Goal: Task Accomplishment & Management: Complete application form

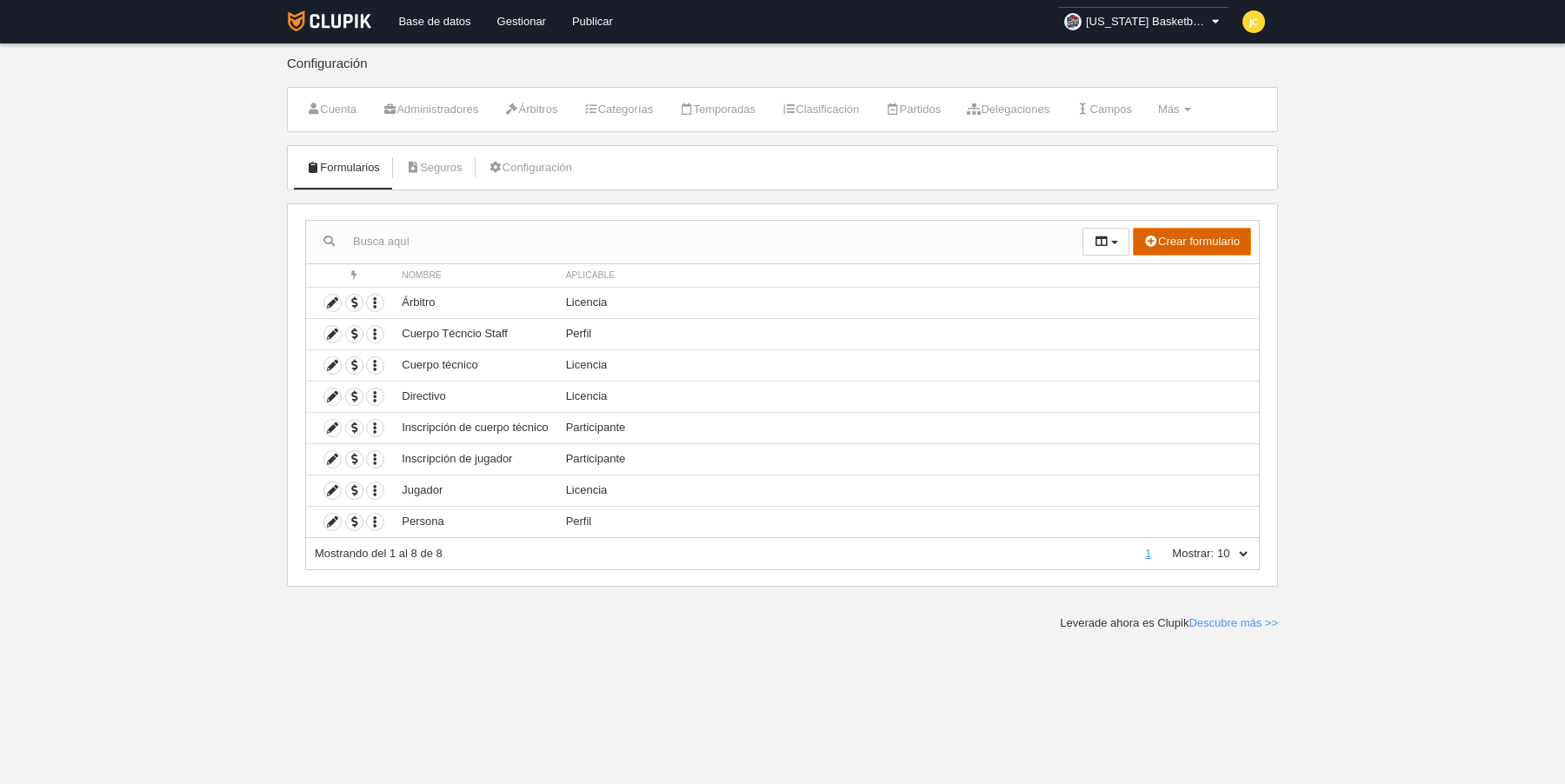
click at [1159, 239] on button "Crear formulario" at bounding box center [1192, 241] width 118 height 28
click at [1163, 275] on span "Perfil" at bounding box center [1150, 275] width 40 height 13
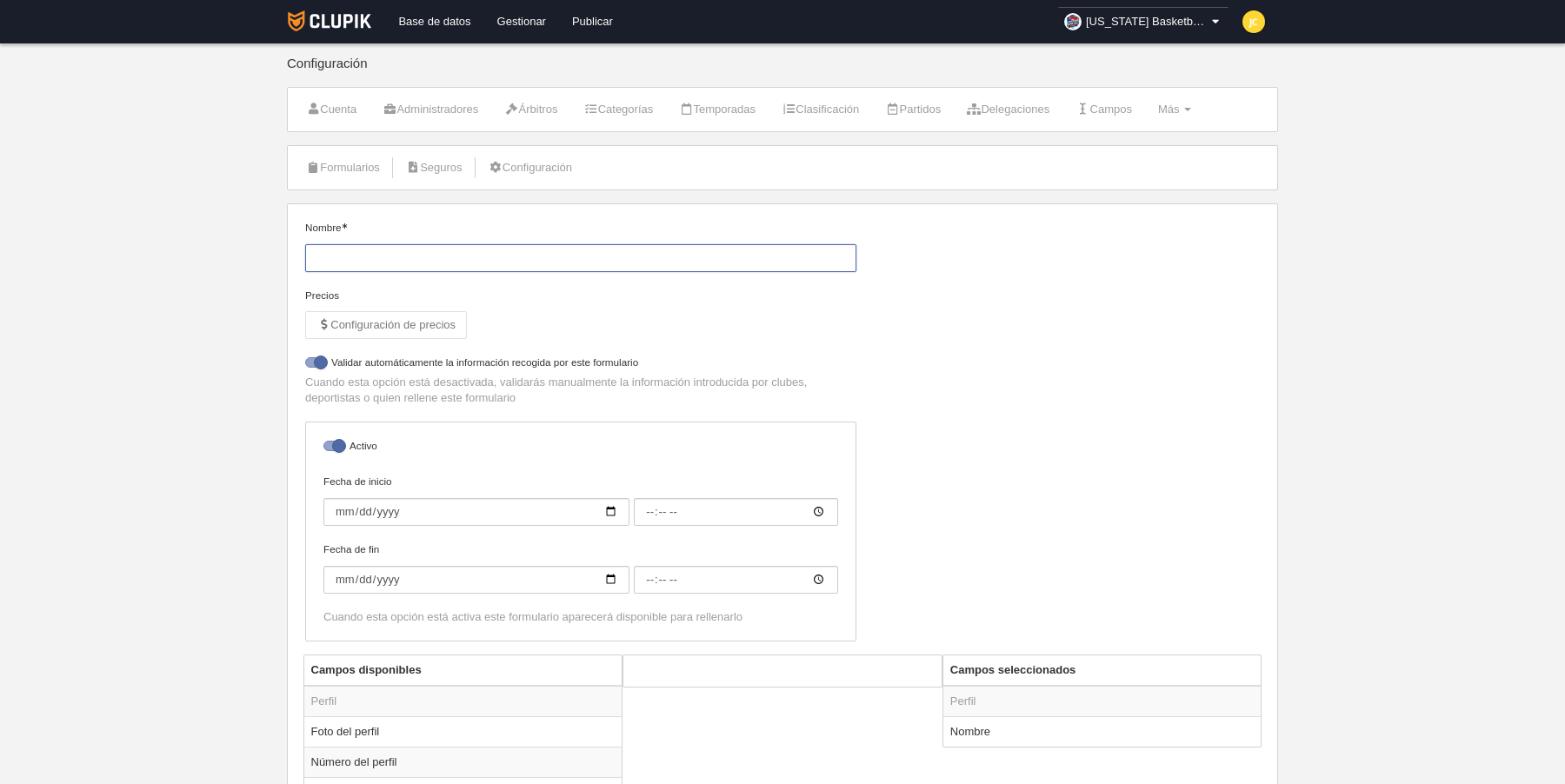
click at [492, 257] on input "Nombre" at bounding box center [581, 257] width 551 height 28
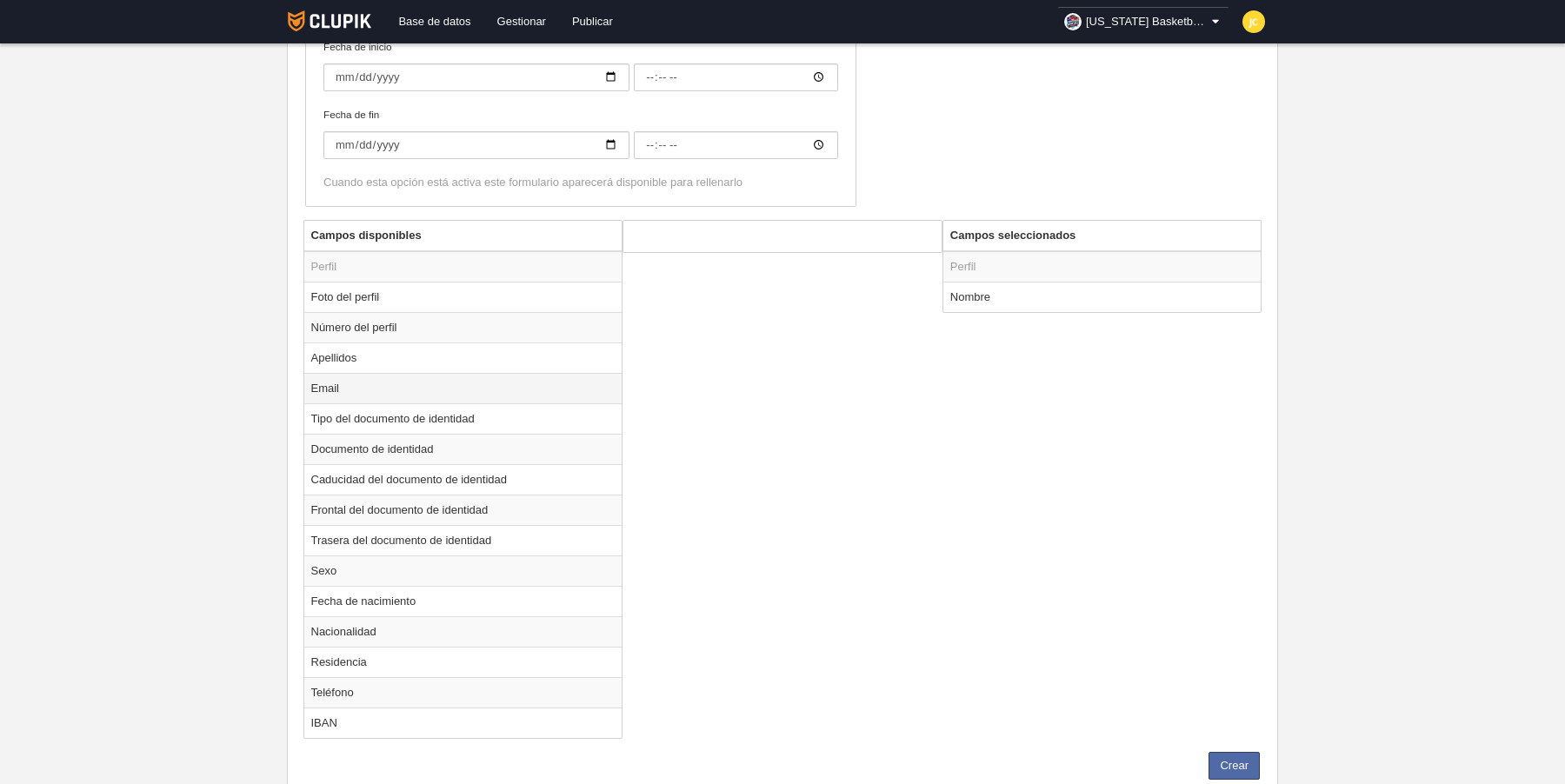
scroll to position [437, 0]
type input "Cancha"
click at [368, 385] on td "Email" at bounding box center [464, 386] width 318 height 31
radio input "true"
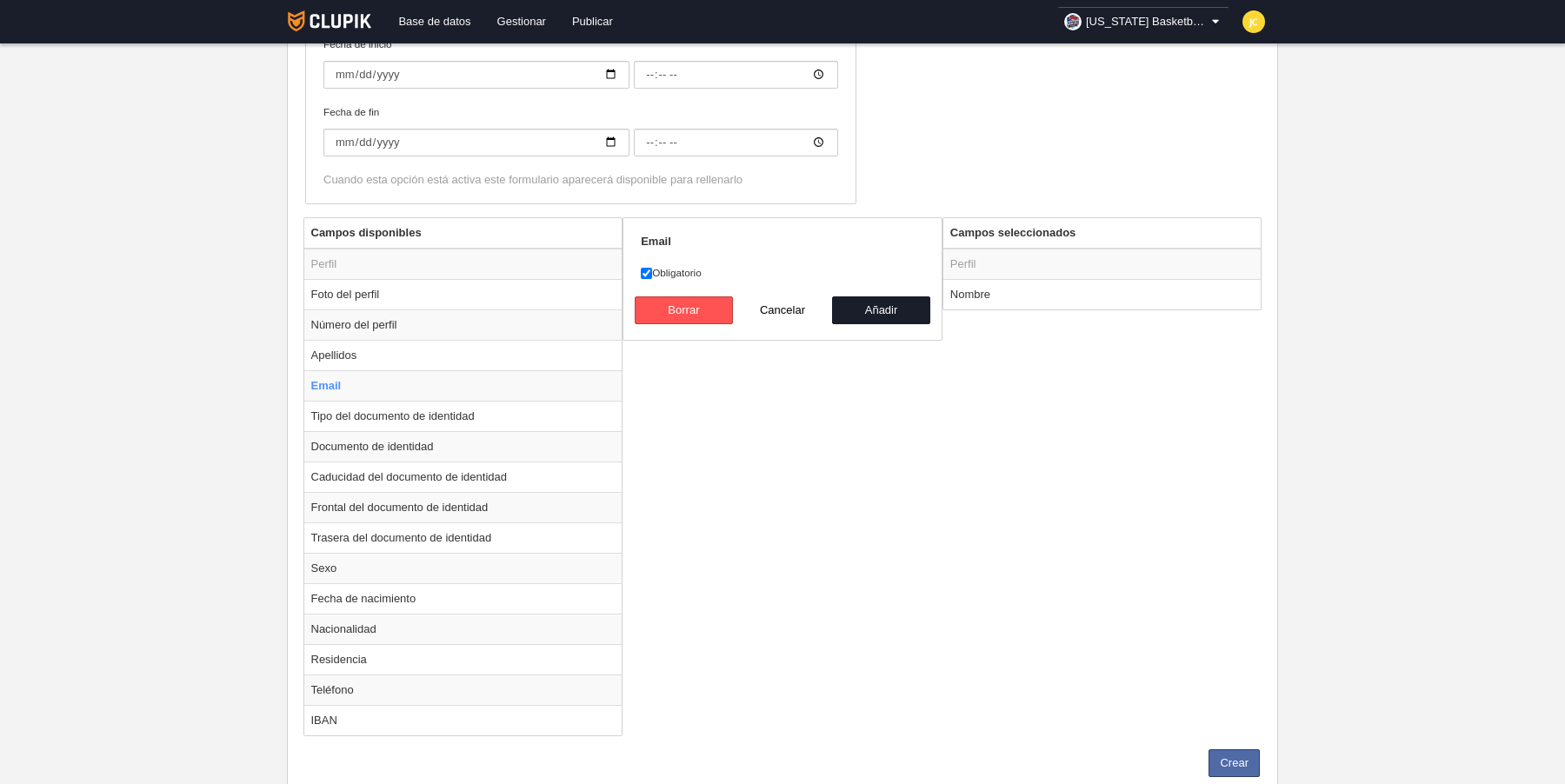
drag, startPoint x: 677, startPoint y: 263, endPoint x: 796, endPoint y: 287, distance: 121.4
click at [677, 266] on label "Obligatorio" at bounding box center [782, 273] width 284 height 15
click at [652, 267] on input "Obligatorio" at bounding box center [646, 273] width 12 height 12
checkbox input "false"
drag, startPoint x: 868, startPoint y: 301, endPoint x: 876, endPoint y: 309, distance: 11.3
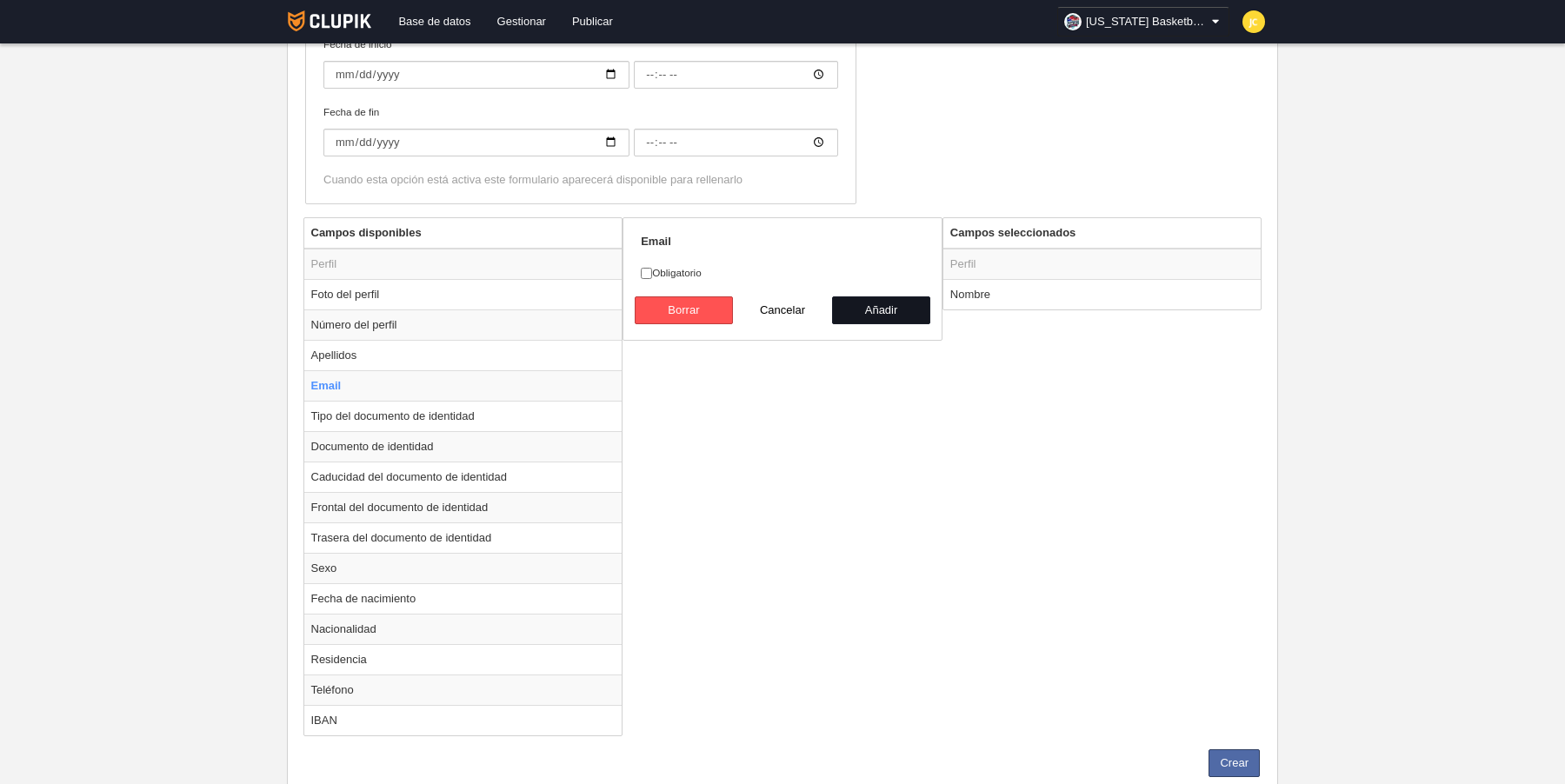
click at [868, 301] on button "Añadir" at bounding box center [882, 310] width 99 height 28
radio input "false"
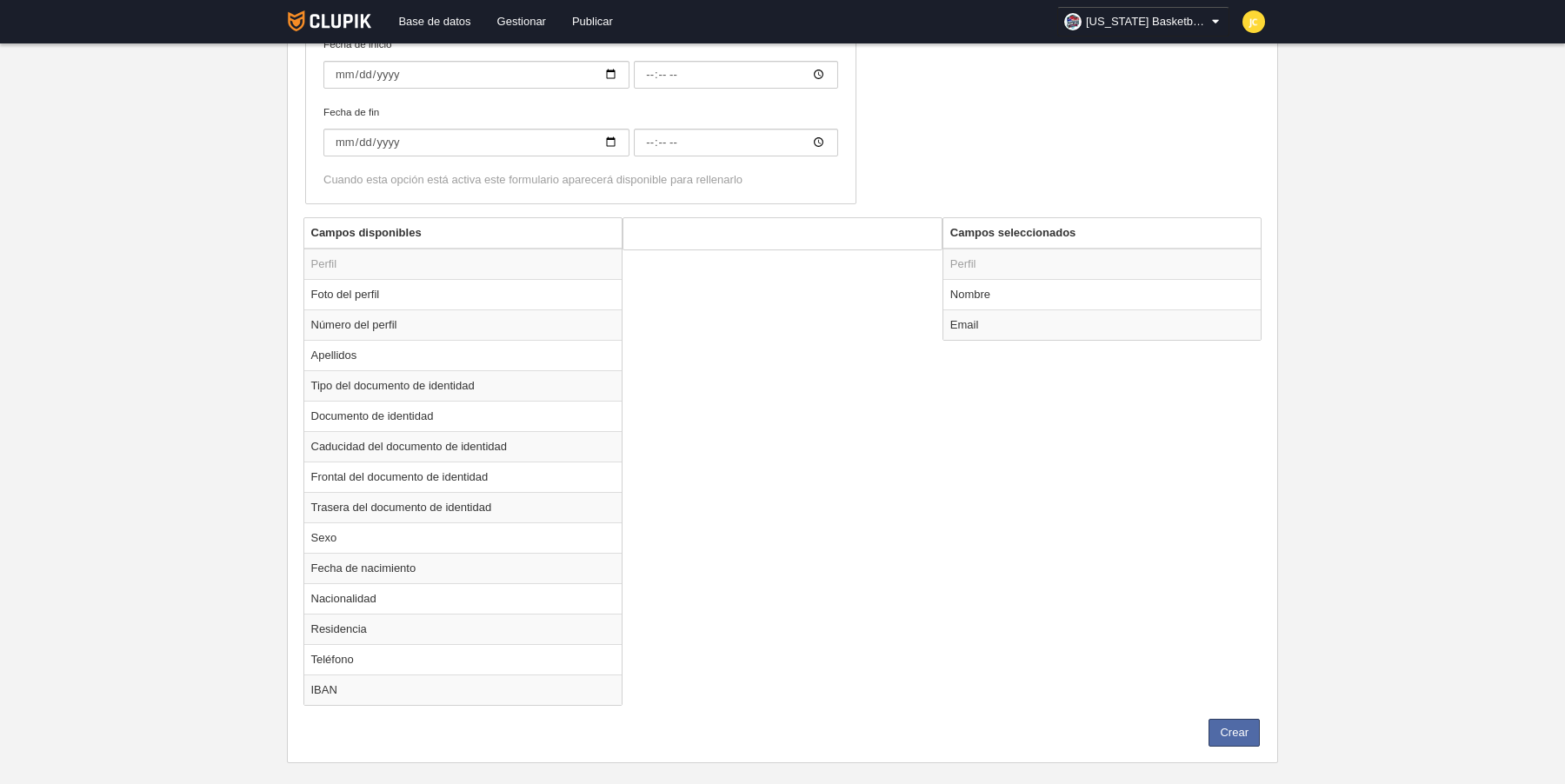
scroll to position [451, 0]
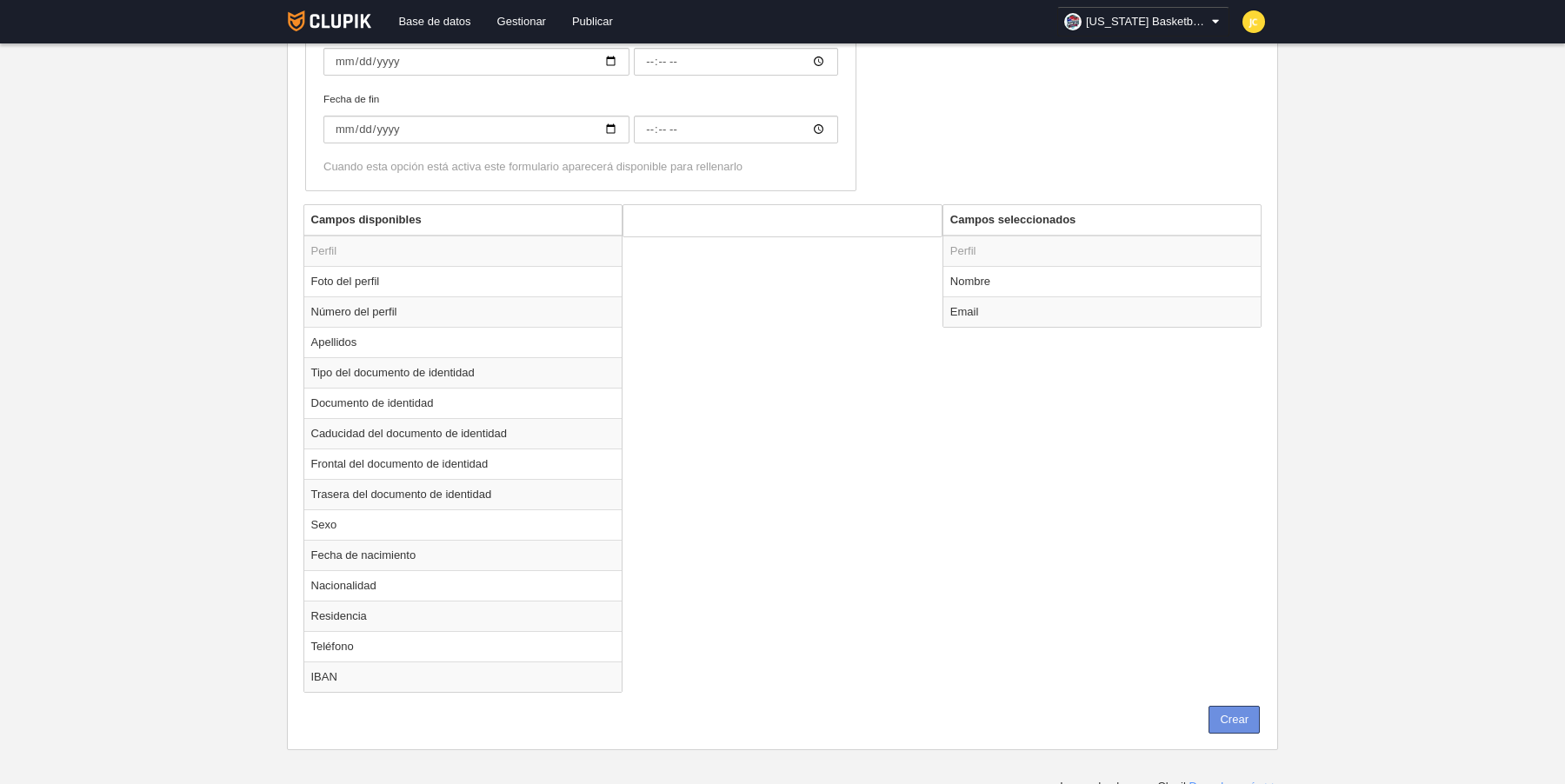
click at [1233, 706] on button "Crear" at bounding box center [1234, 720] width 52 height 28
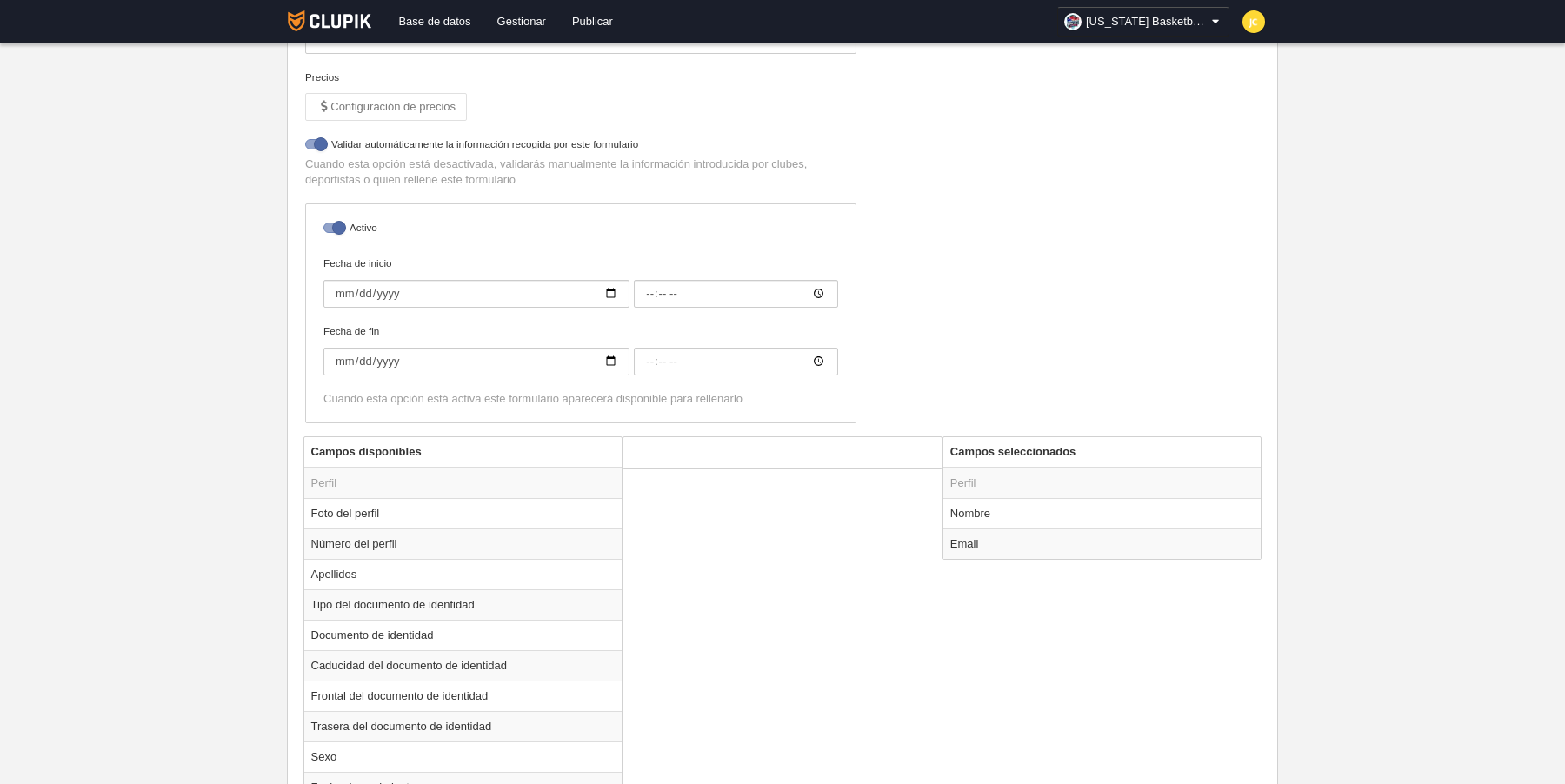
scroll to position [0, 0]
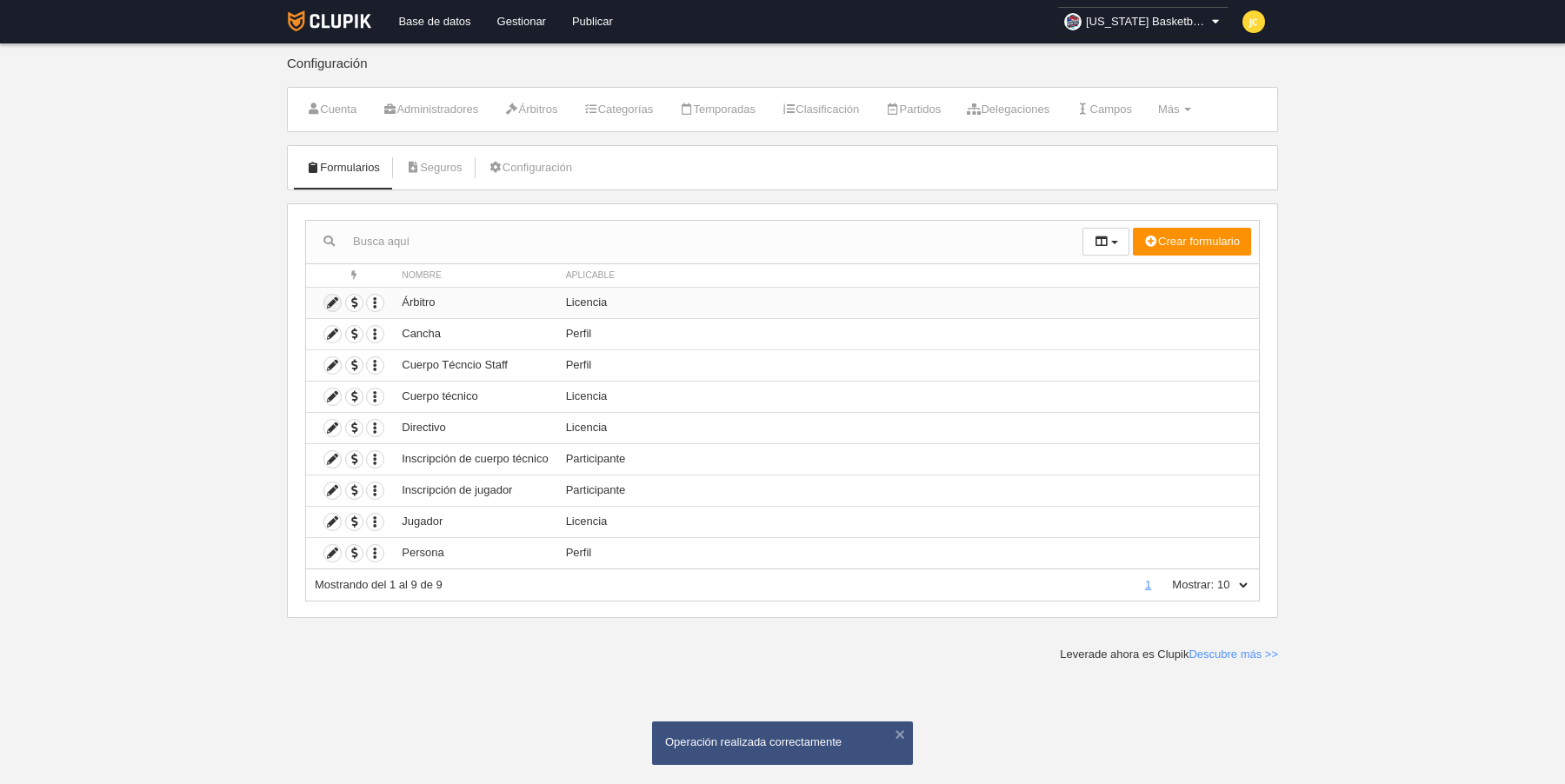
click at [331, 301] on icon at bounding box center [333, 303] width 16 height 16
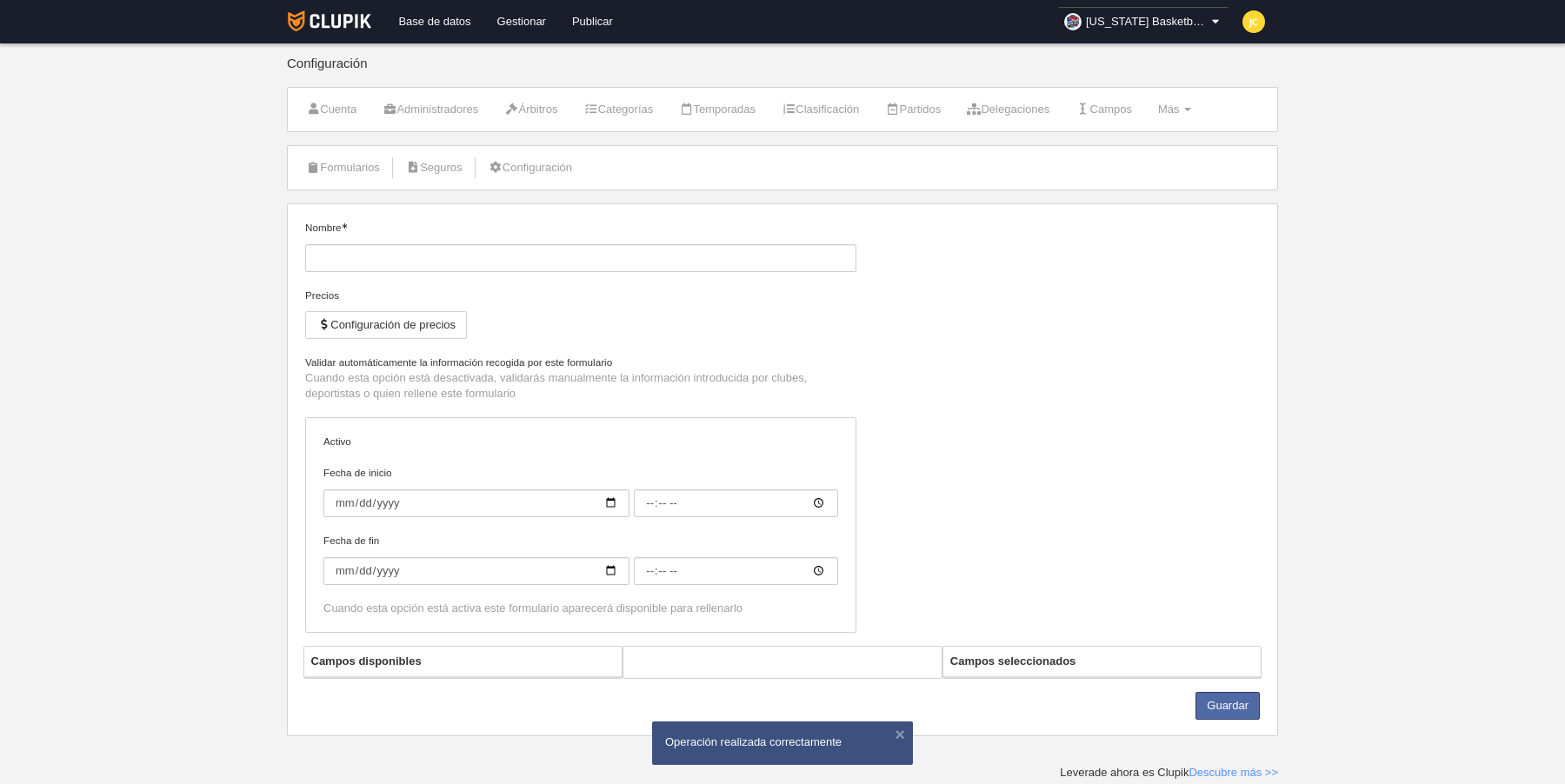
type input "Árbitro"
checkbox input "true"
select select "selected"
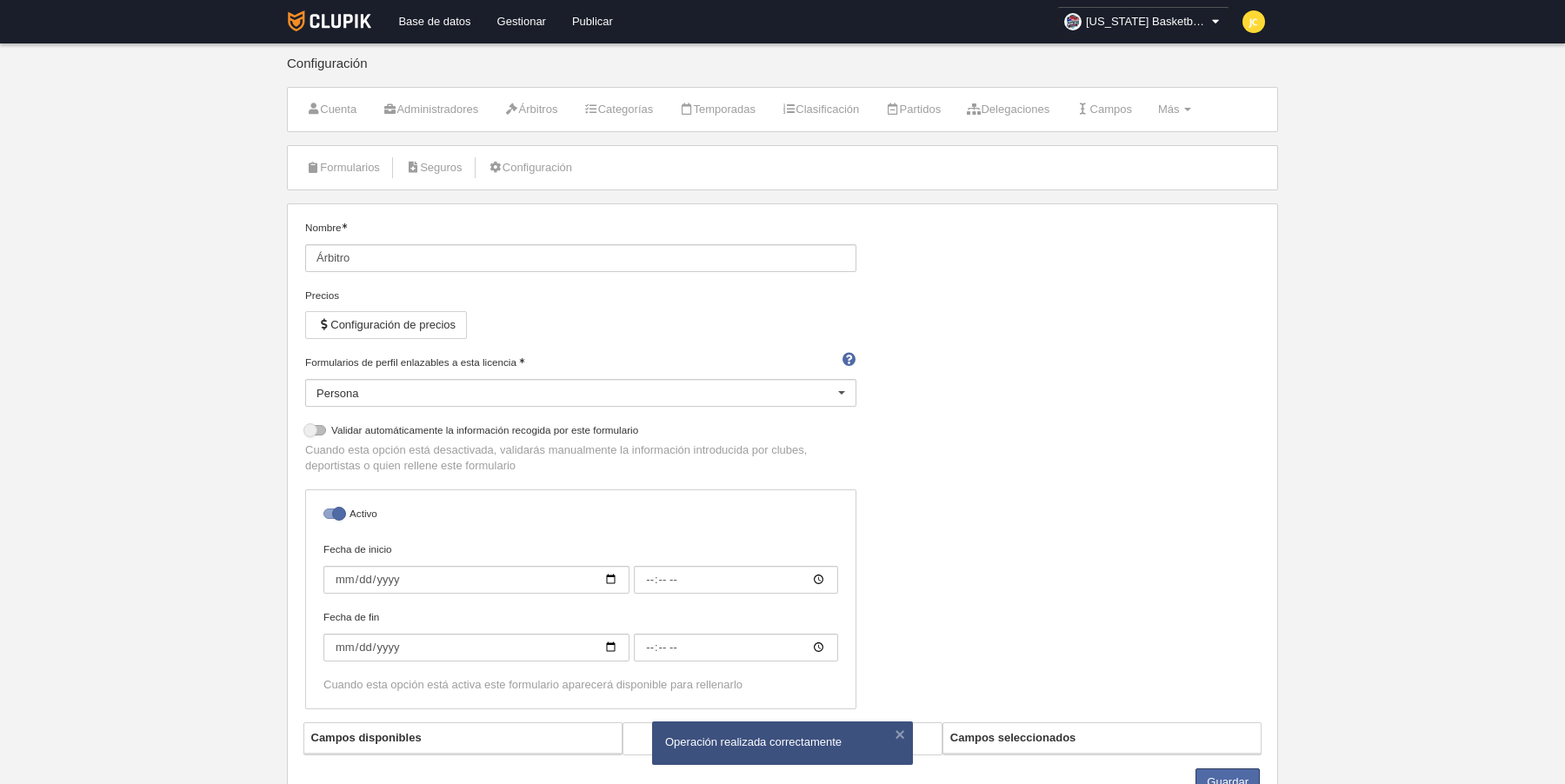
click at [661, 397] on div "Persona" at bounding box center [581, 393] width 551 height 28
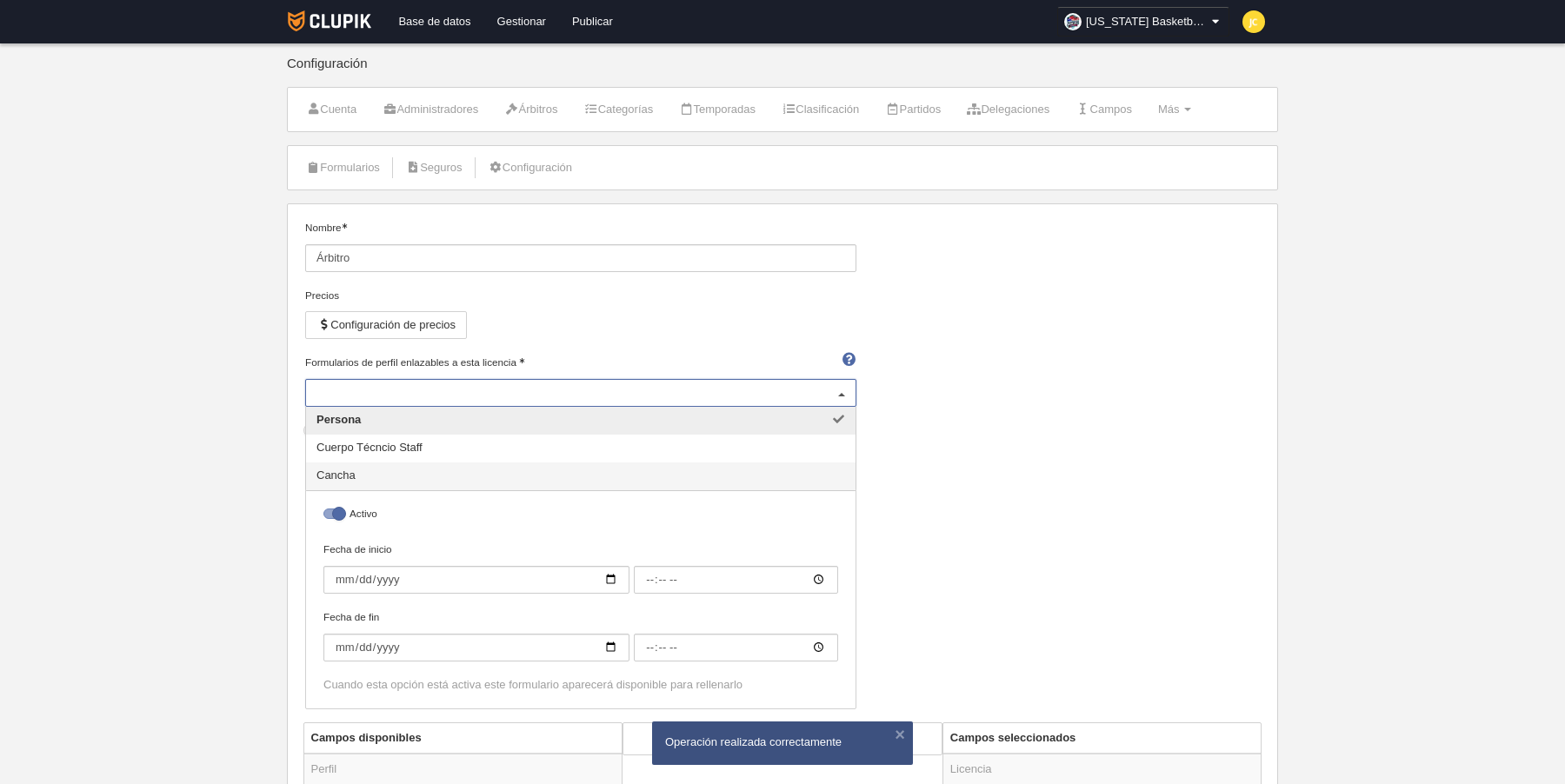
click at [380, 474] on span "Cancha" at bounding box center [581, 476] width 549 height 28
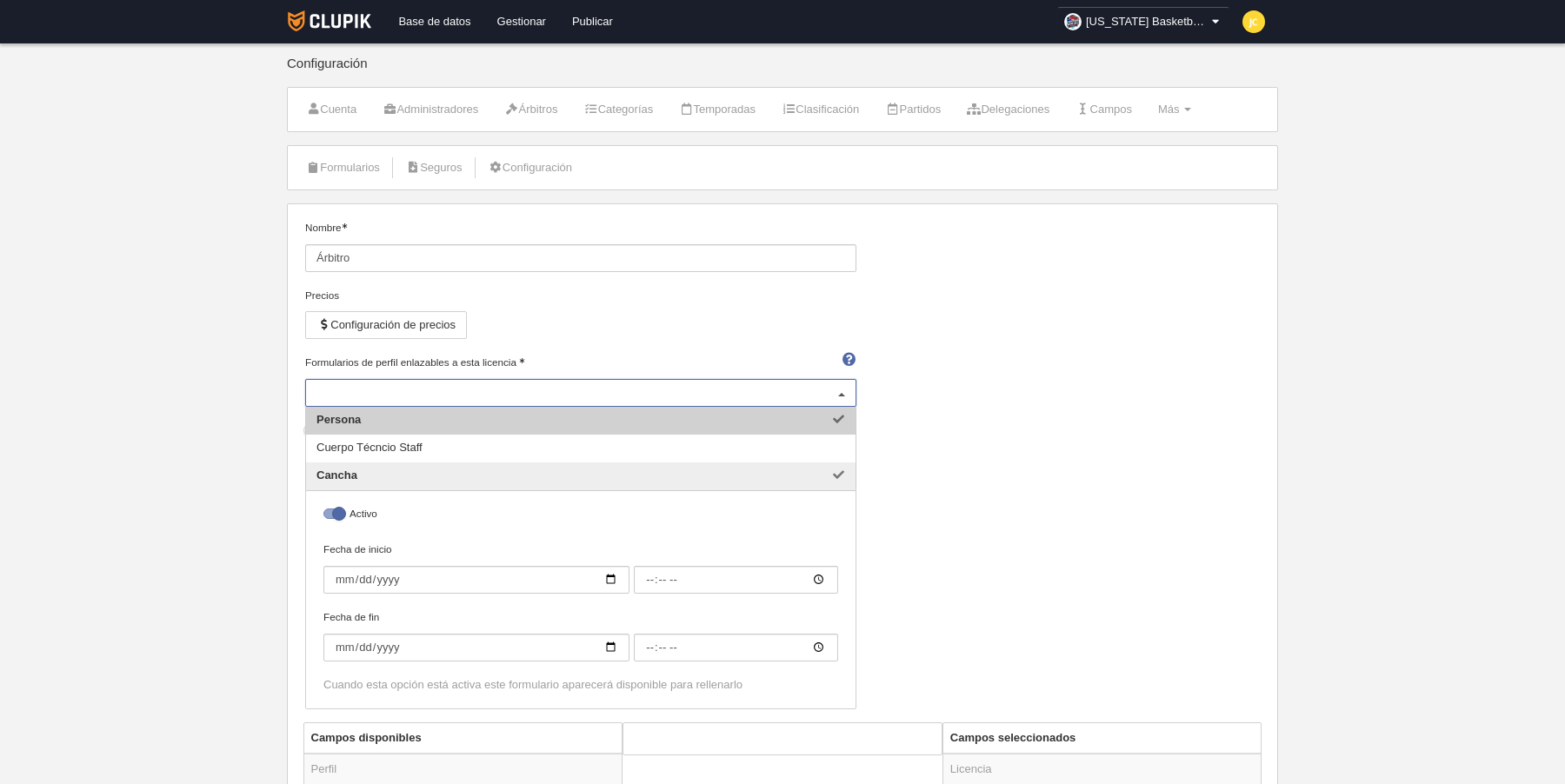
click at [1015, 434] on div "Nombre Árbitro Precios Configuración de precios Formularios de perfil enlazable…" at bounding box center [782, 471] width 968 height 502
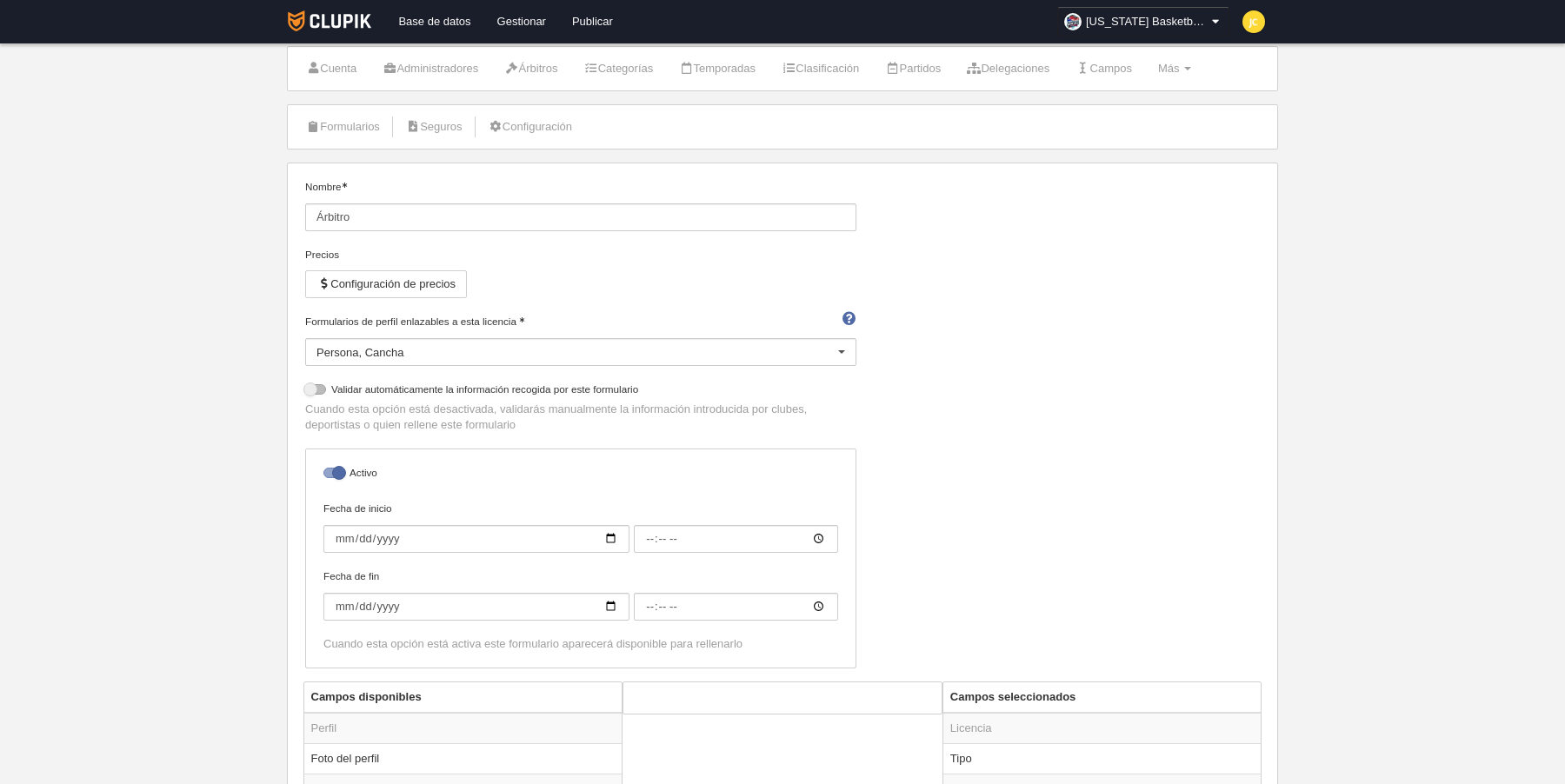
scroll to position [881, 0]
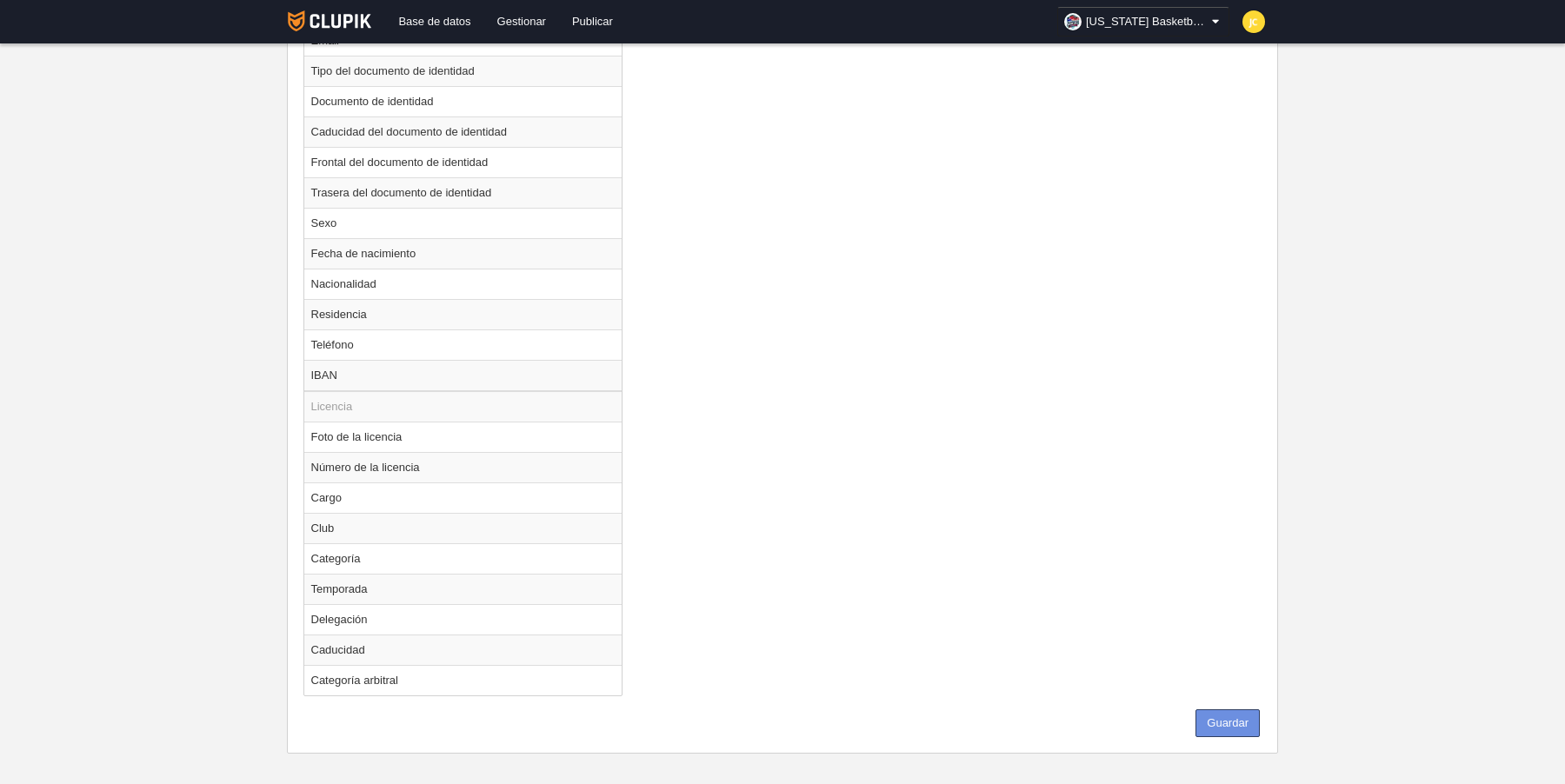
click at [1229, 710] on button "Guardar" at bounding box center [1227, 723] width 64 height 28
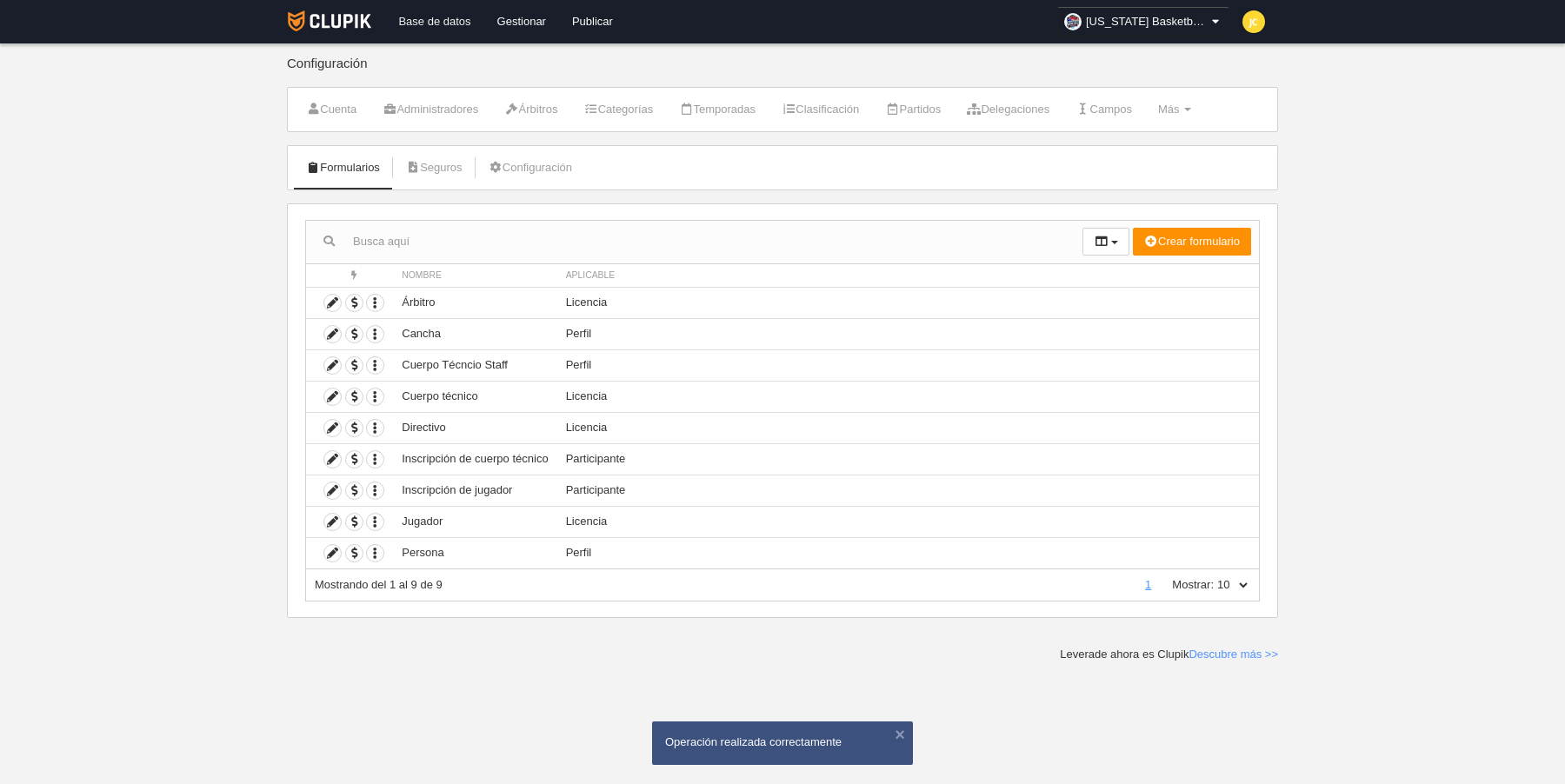
click at [440, 29] on link "Base de datos" at bounding box center [434, 22] width 98 height 43
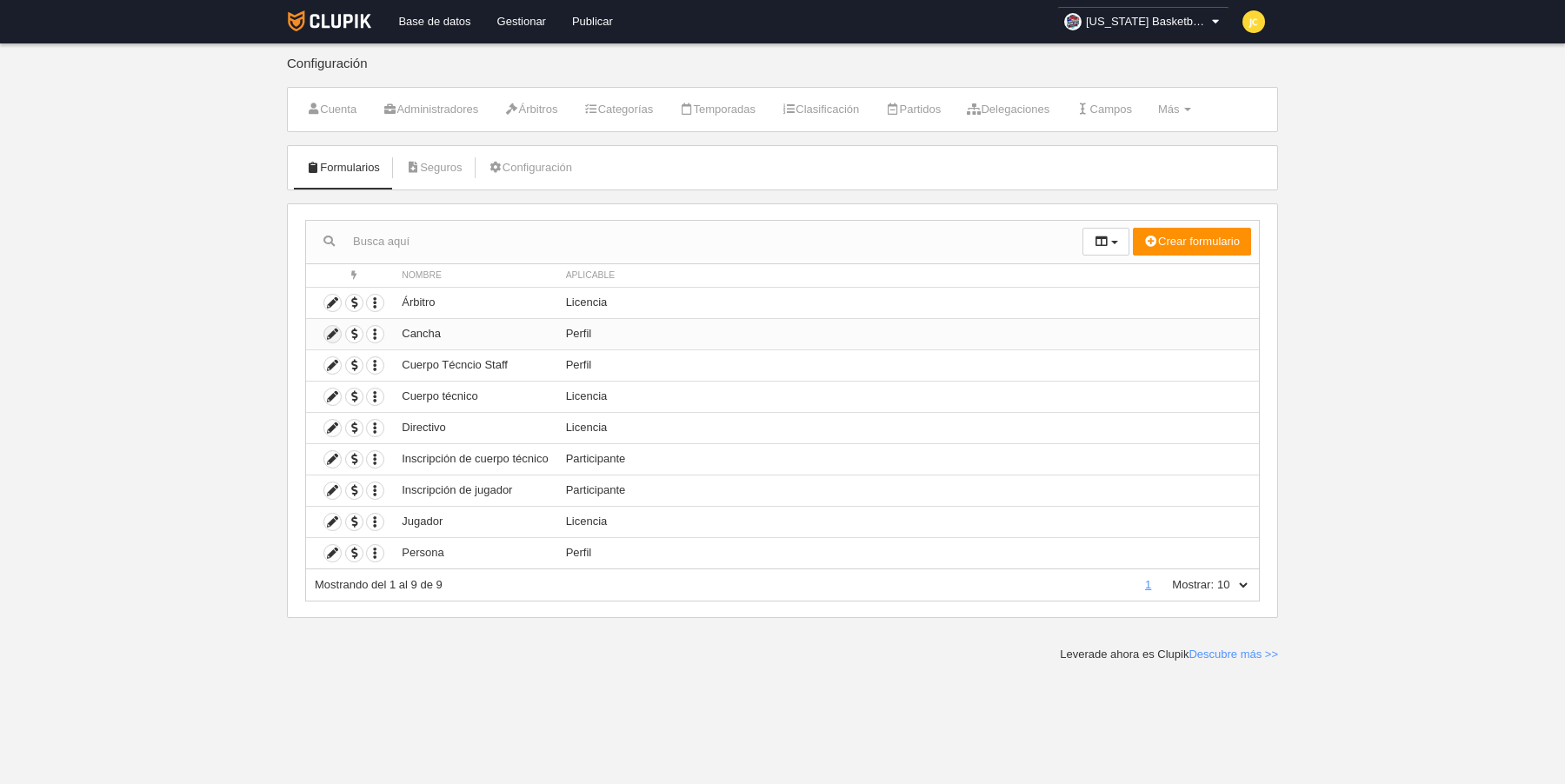
click at [329, 330] on icon at bounding box center [333, 334] width 16 height 16
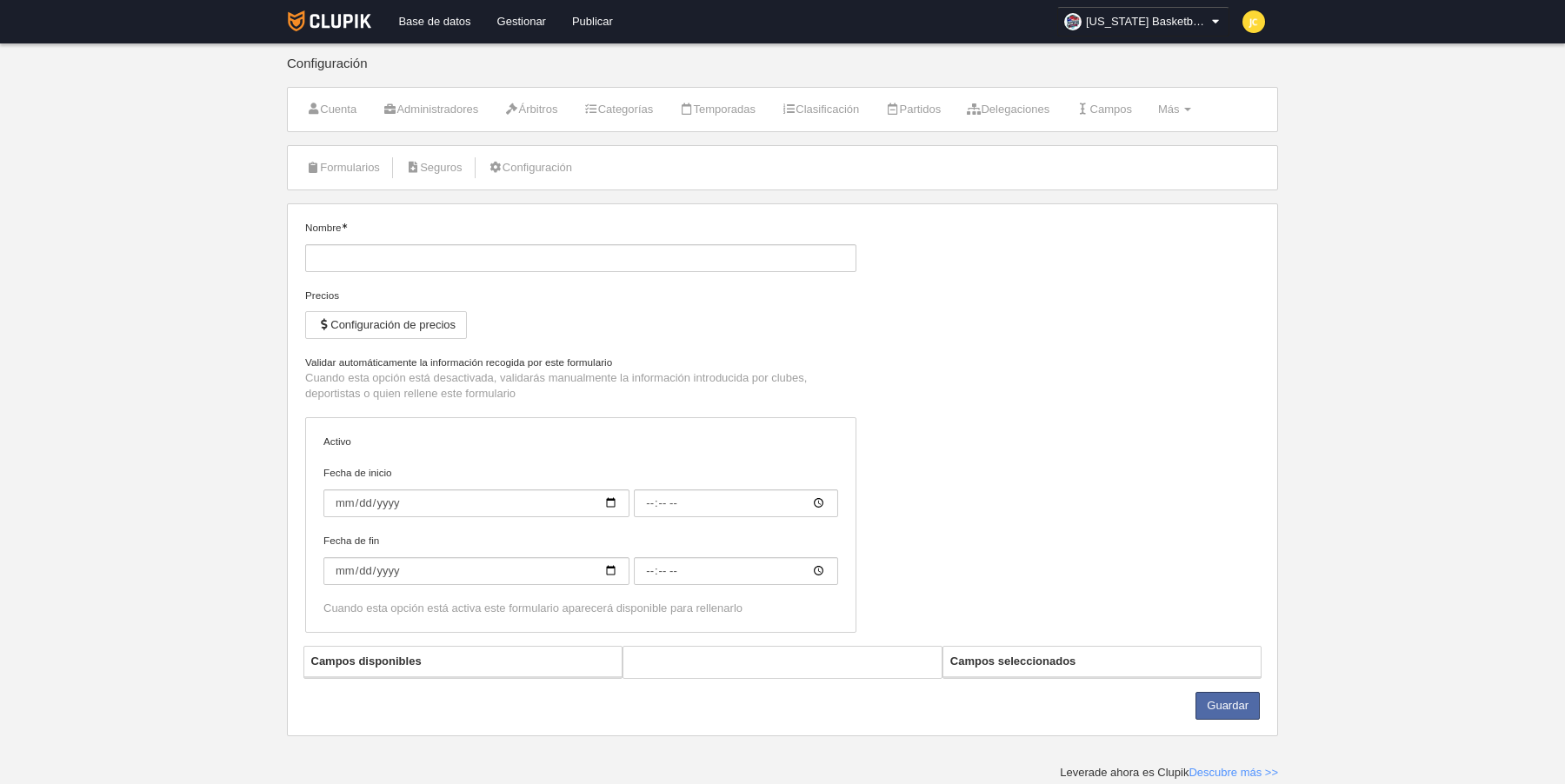
type input "Cancha"
checkbox input "true"
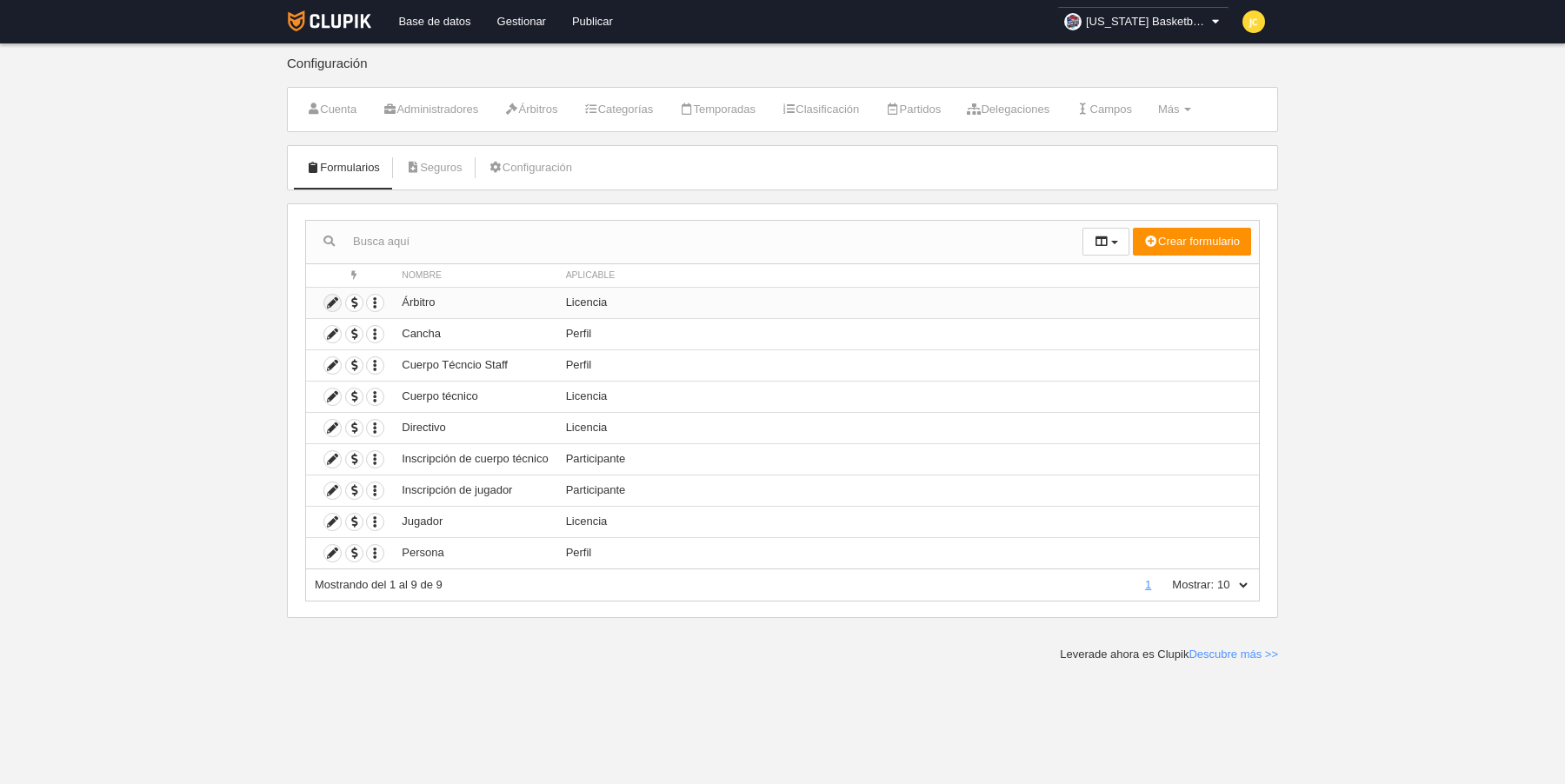
click at [338, 297] on icon at bounding box center [333, 303] width 16 height 16
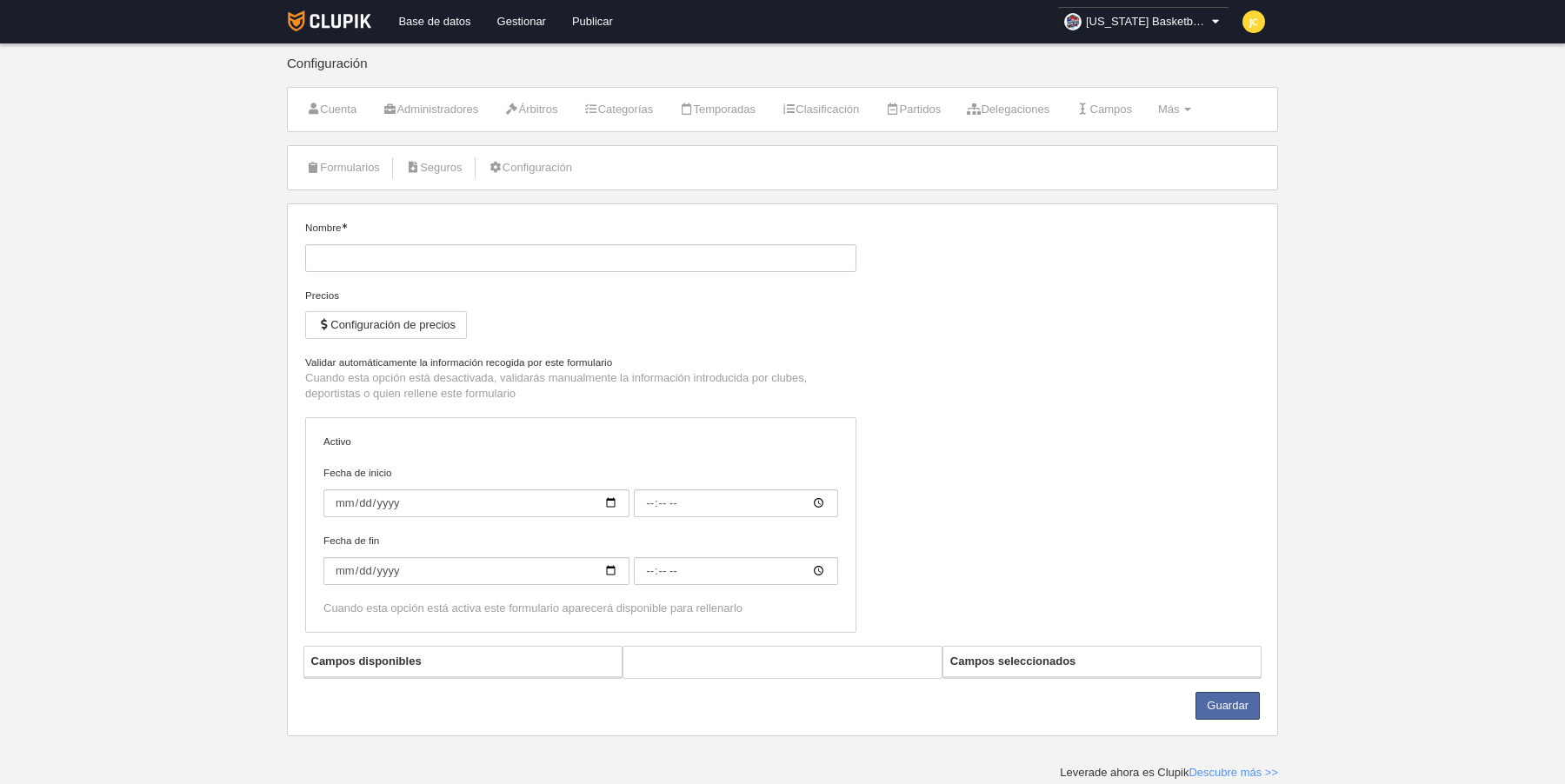
type input "Árbitro"
checkbox input "true"
select select "selected"
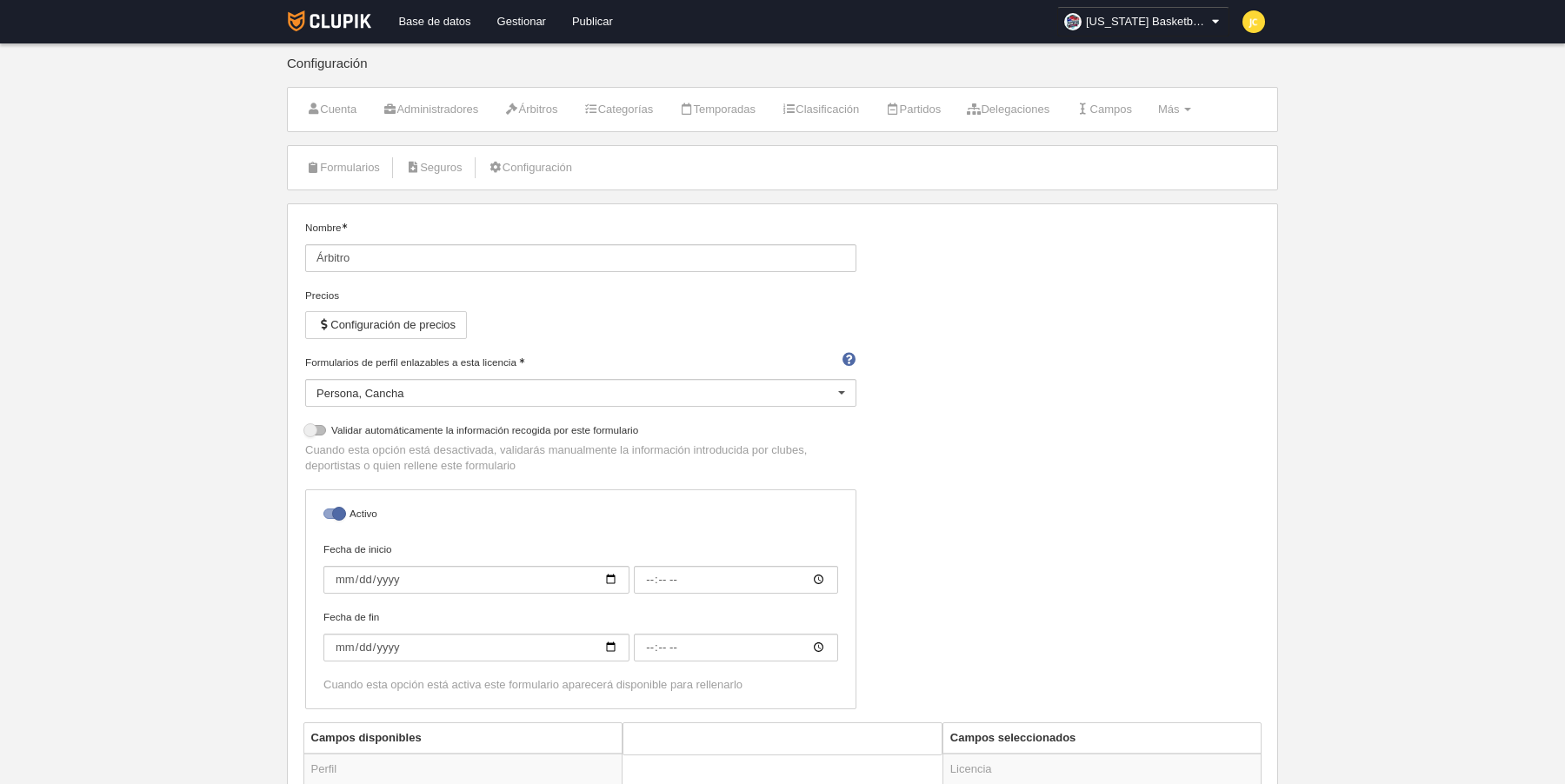
drag, startPoint x: 317, startPoint y: 428, endPoint x: 675, endPoint y: 443, distance: 358.3
click at [317, 428] on div at bounding box center [315, 431] width 21 height 11
click at [317, 429] on input "checkbox" at bounding box center [312, 434] width 12 height 12
checkbox input "true"
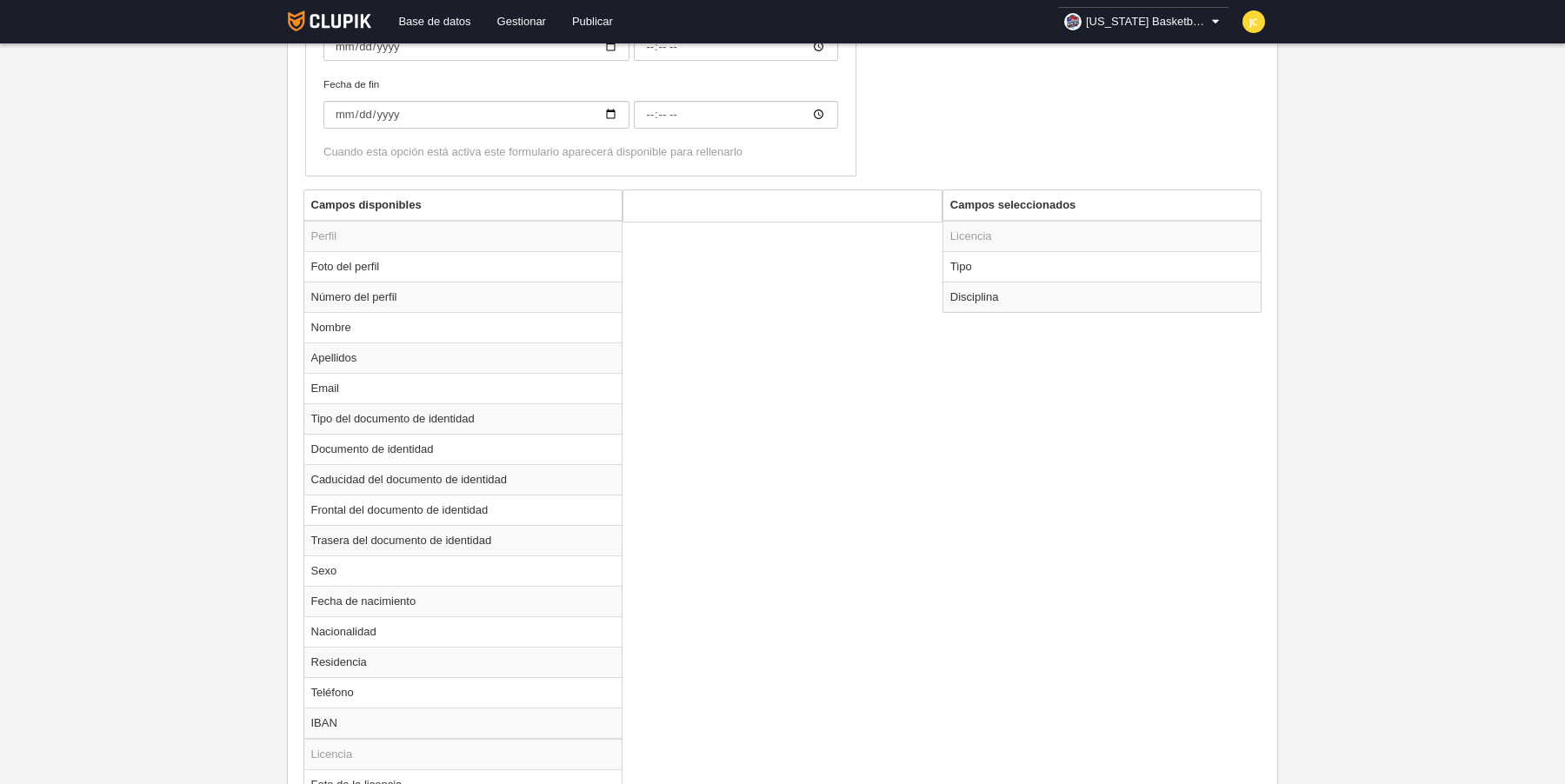
scroll to position [881, 0]
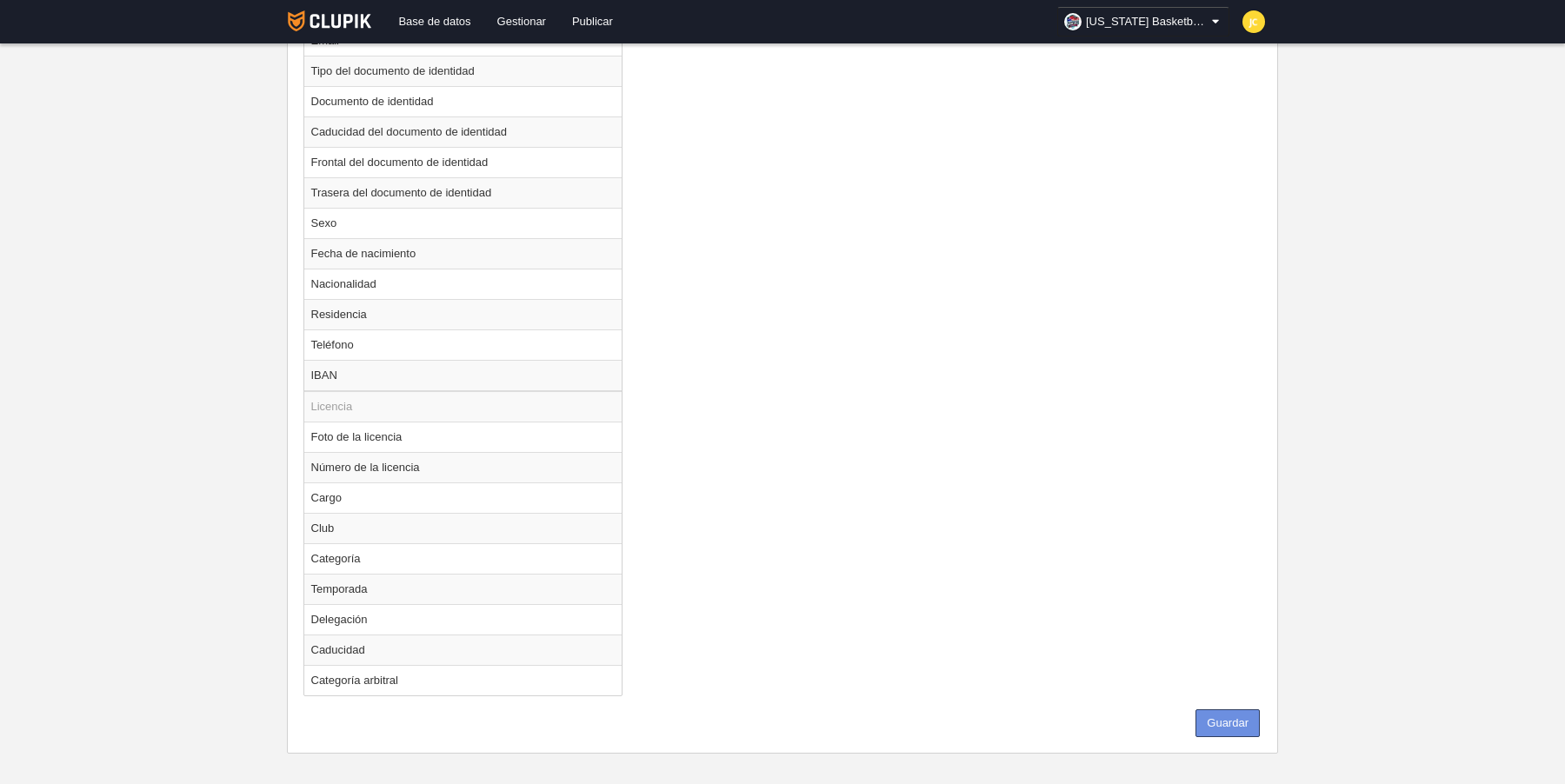
click at [1232, 709] on button "Guardar" at bounding box center [1227, 723] width 64 height 28
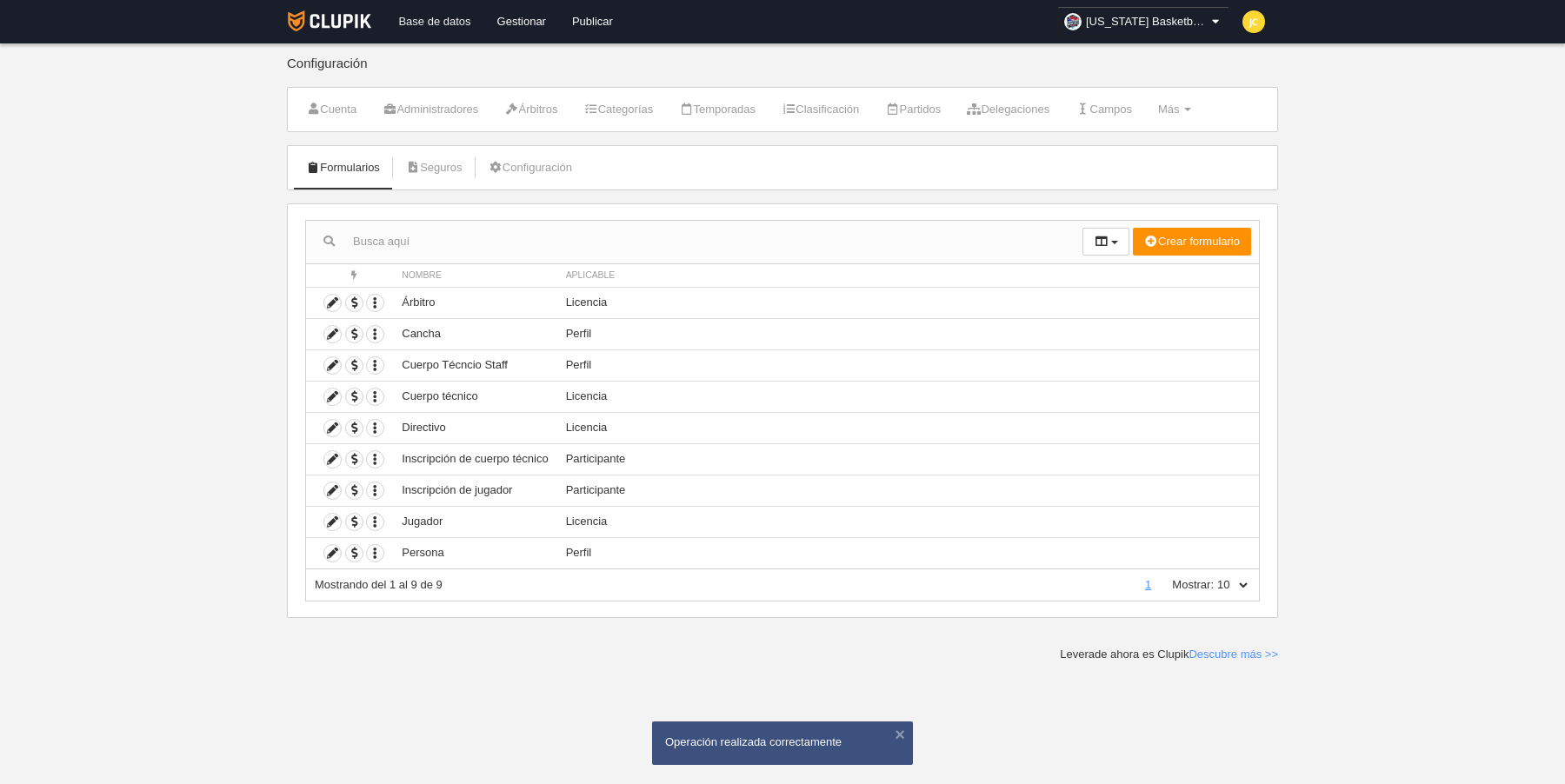
click at [440, 21] on link "Base de datos" at bounding box center [434, 22] width 98 height 43
